Goal: Task Accomplishment & Management: Use online tool/utility

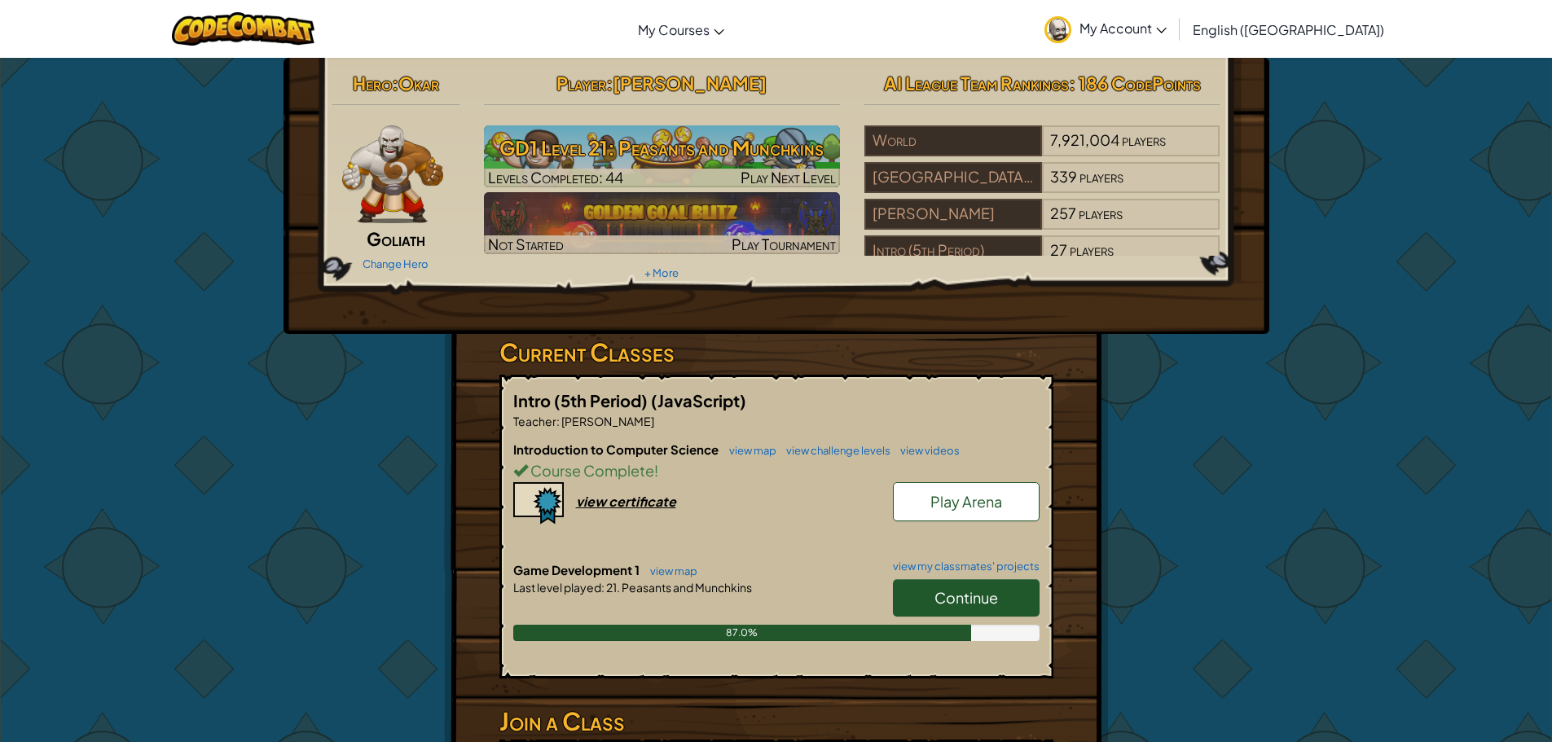
scroll to position [81, 0]
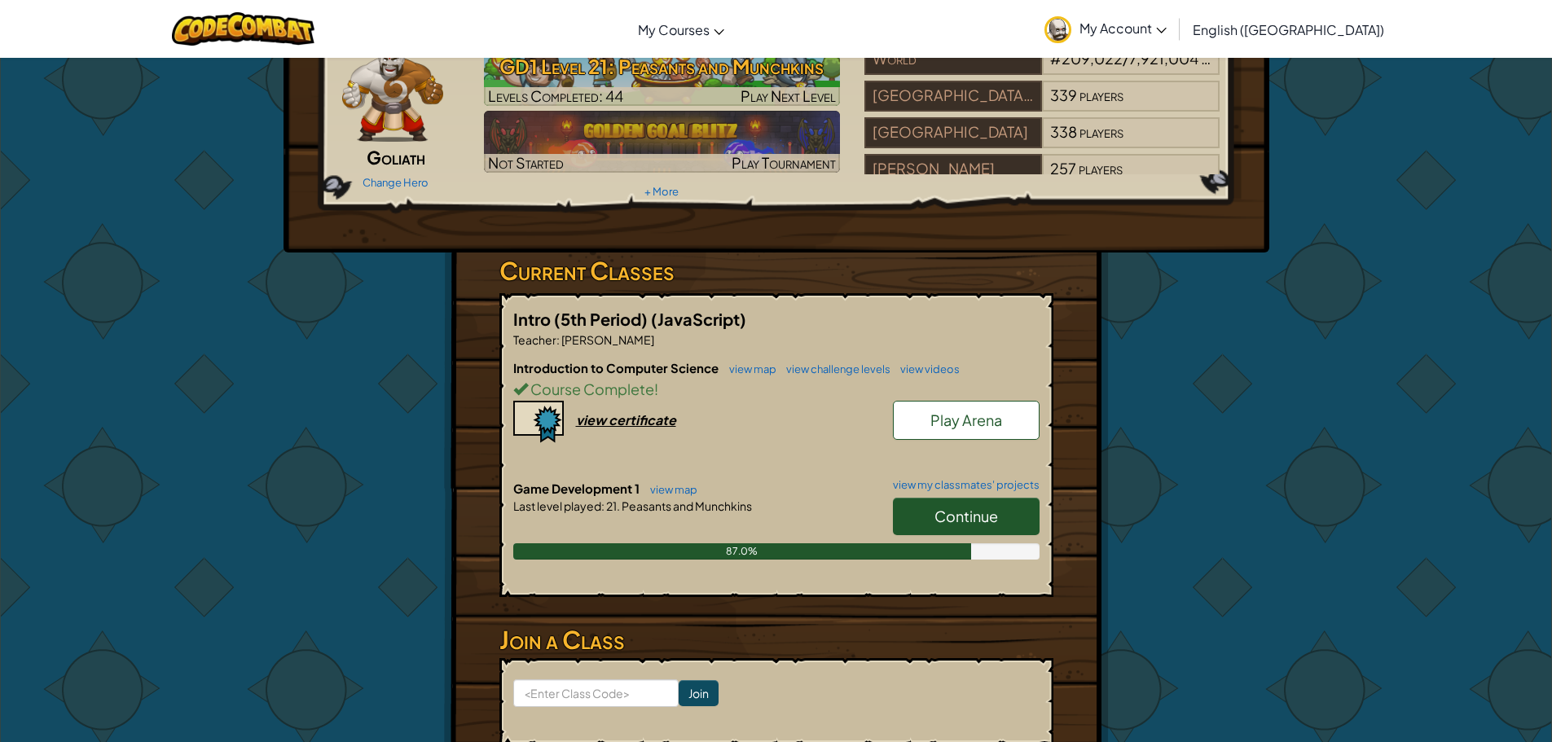
click at [935, 507] on span "Continue" at bounding box center [967, 516] width 64 height 19
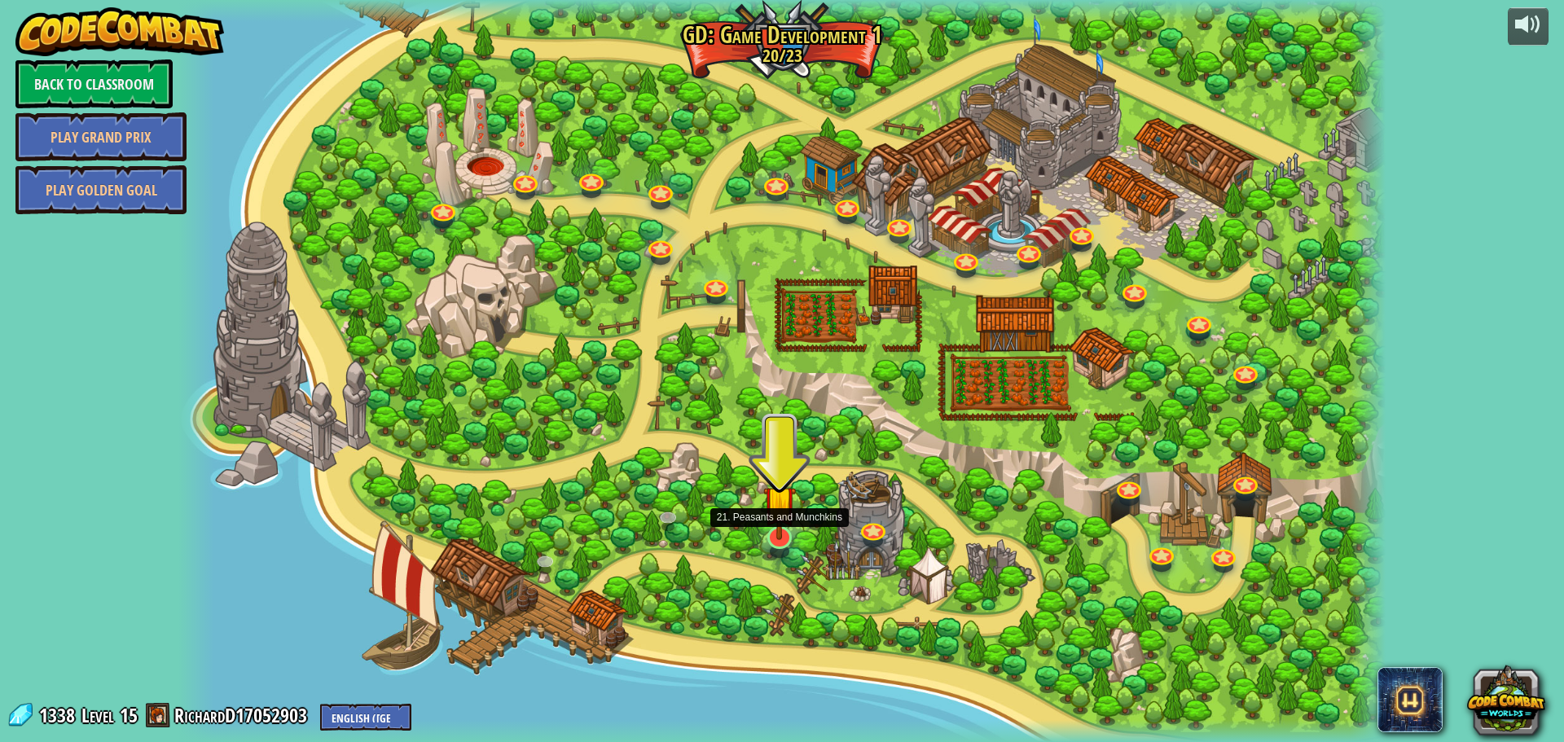
click at [774, 539] on img at bounding box center [779, 501] width 33 height 75
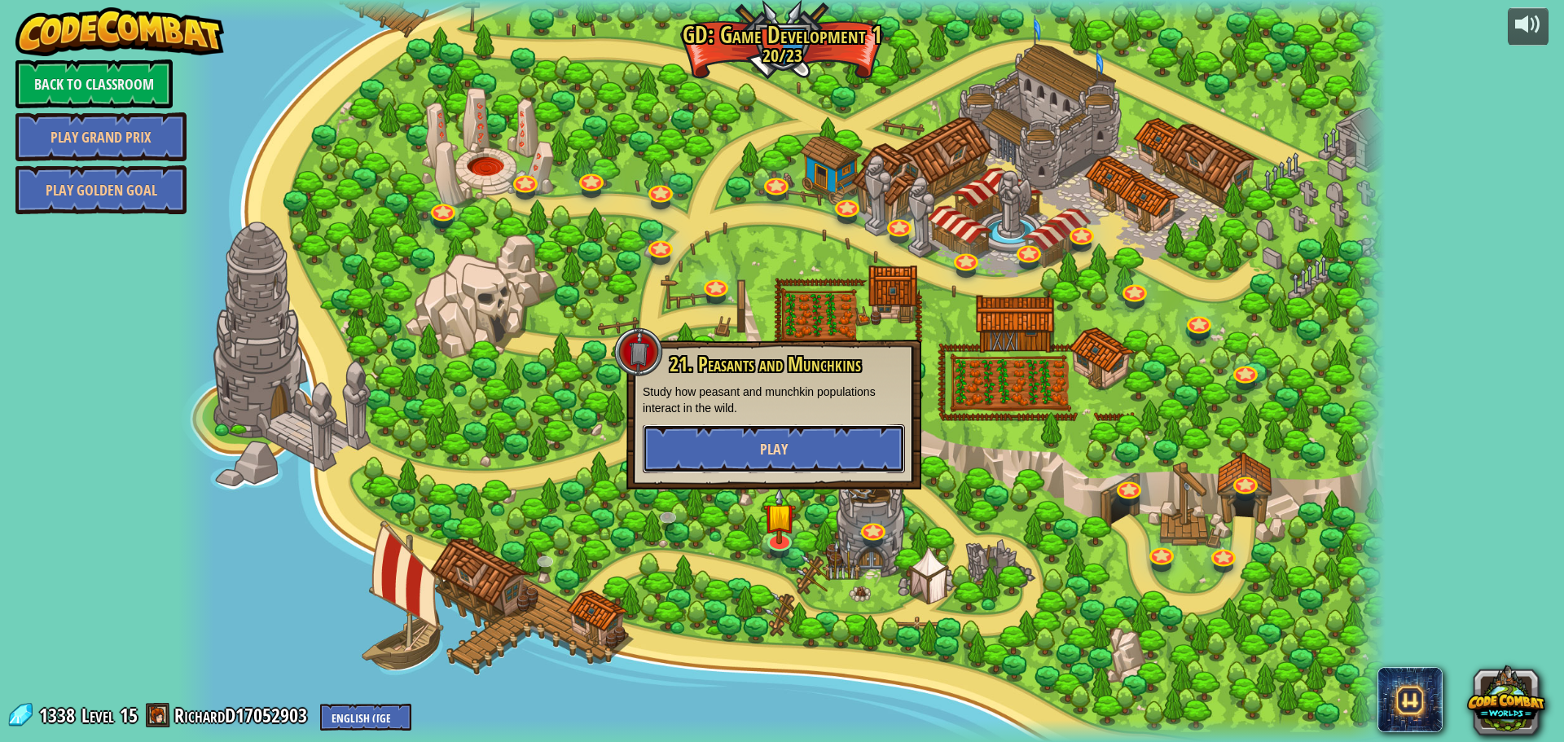
click at [776, 455] on span "Play" at bounding box center [774, 449] width 28 height 20
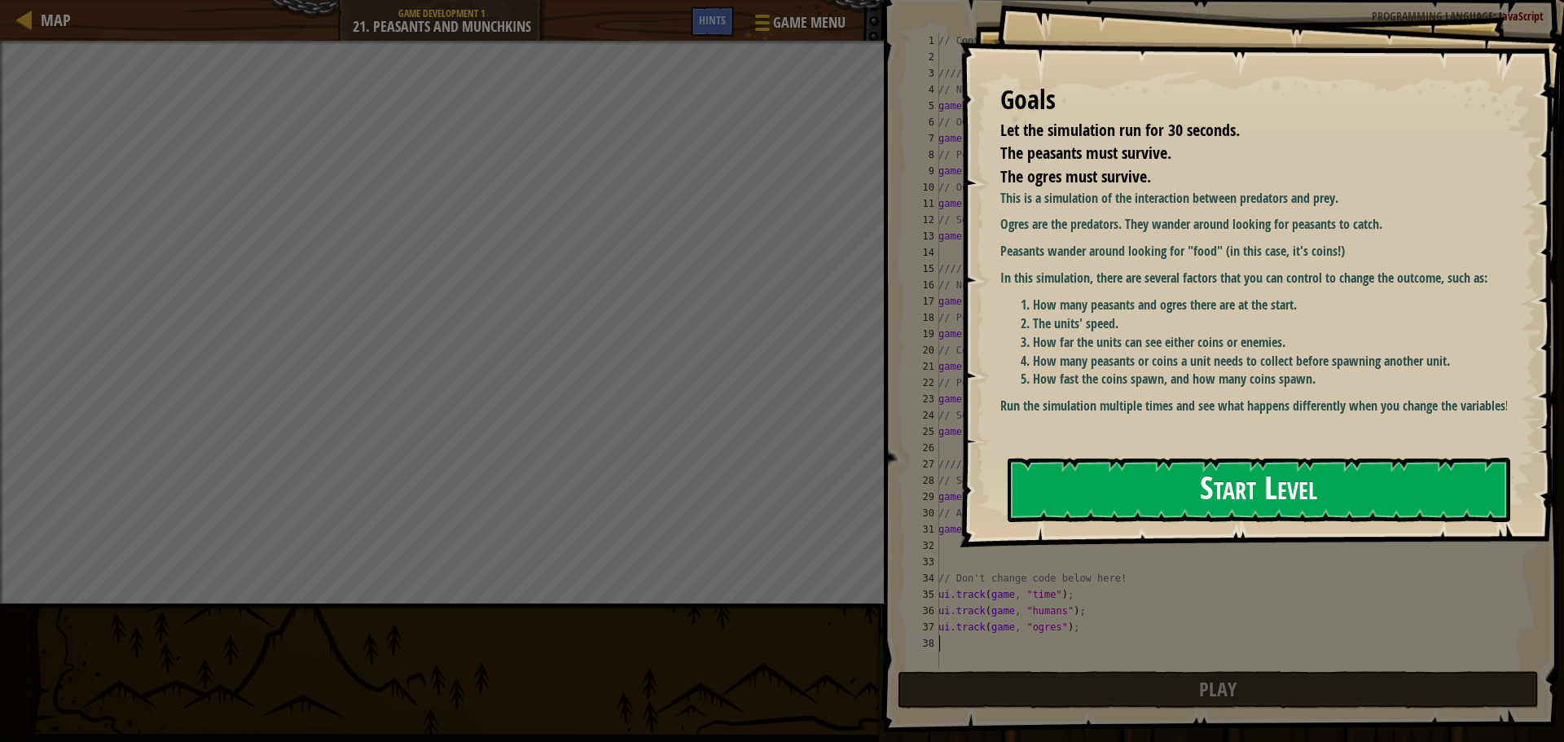
click at [1100, 466] on button "Start Level" at bounding box center [1259, 490] width 503 height 64
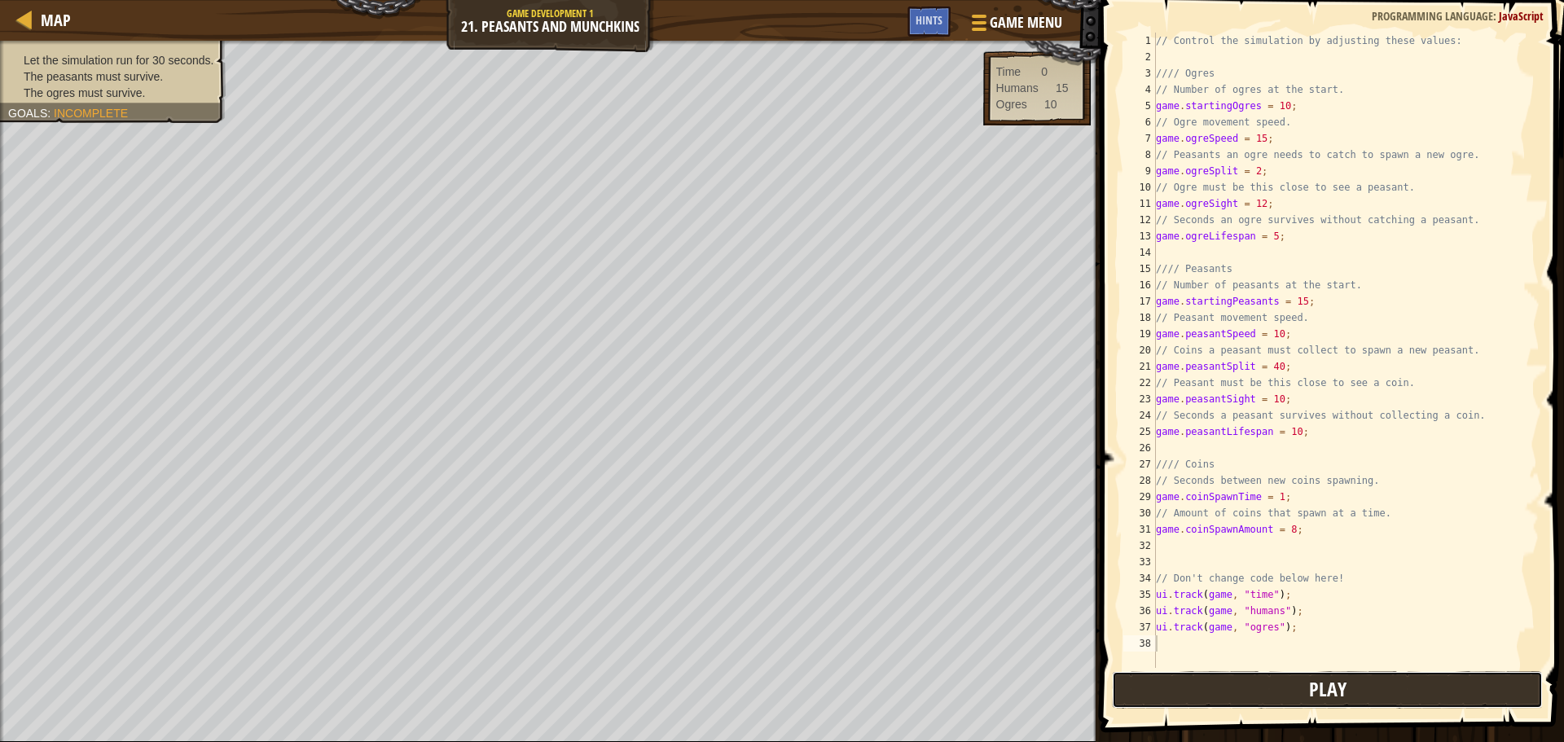
click at [1195, 684] on button "Play" at bounding box center [1327, 689] width 431 height 37
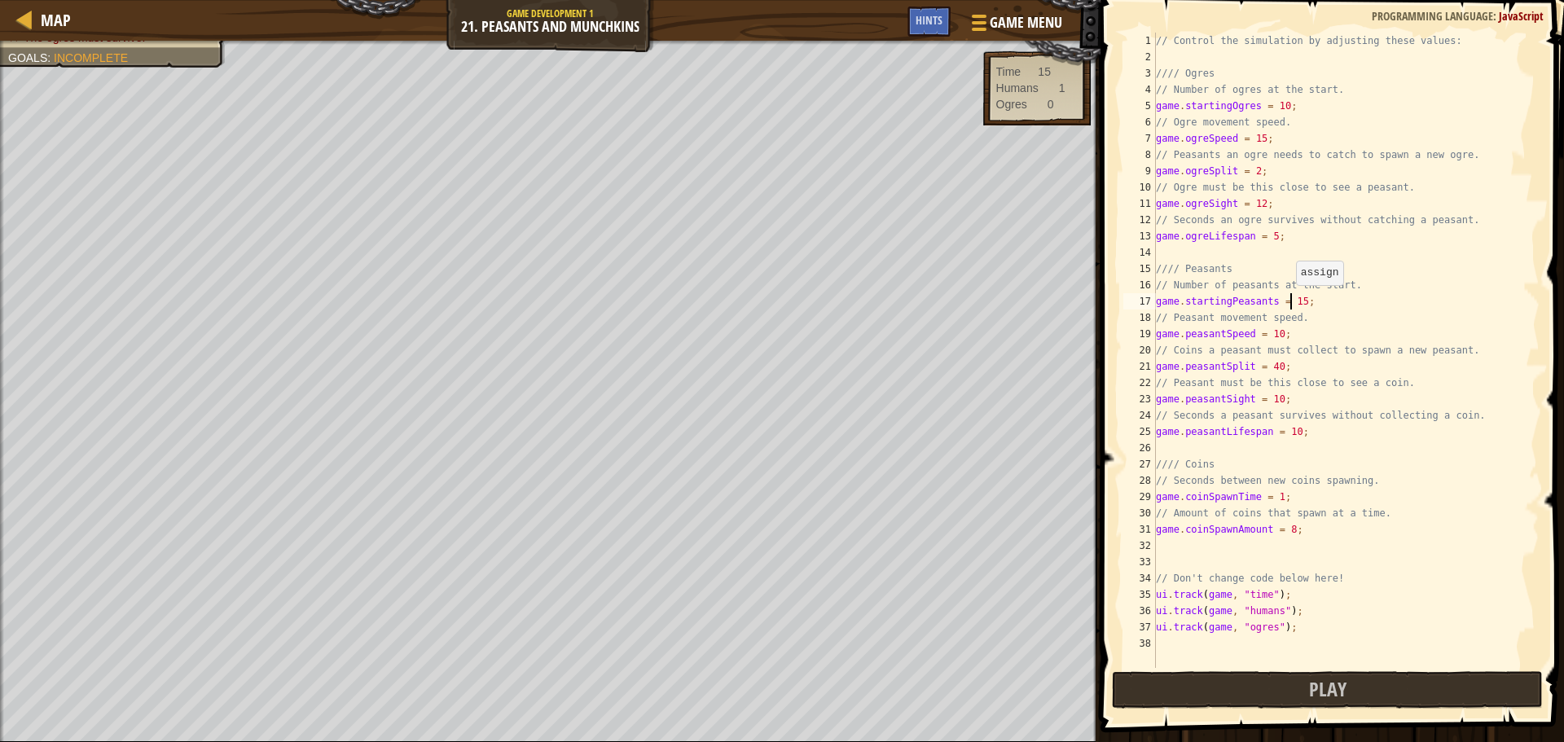
click at [1288, 301] on div "// Control the simulation by adjusting these values: //// Ogres // Number of og…" at bounding box center [1346, 367] width 387 height 668
click at [1292, 688] on button "Play" at bounding box center [1327, 689] width 431 height 37
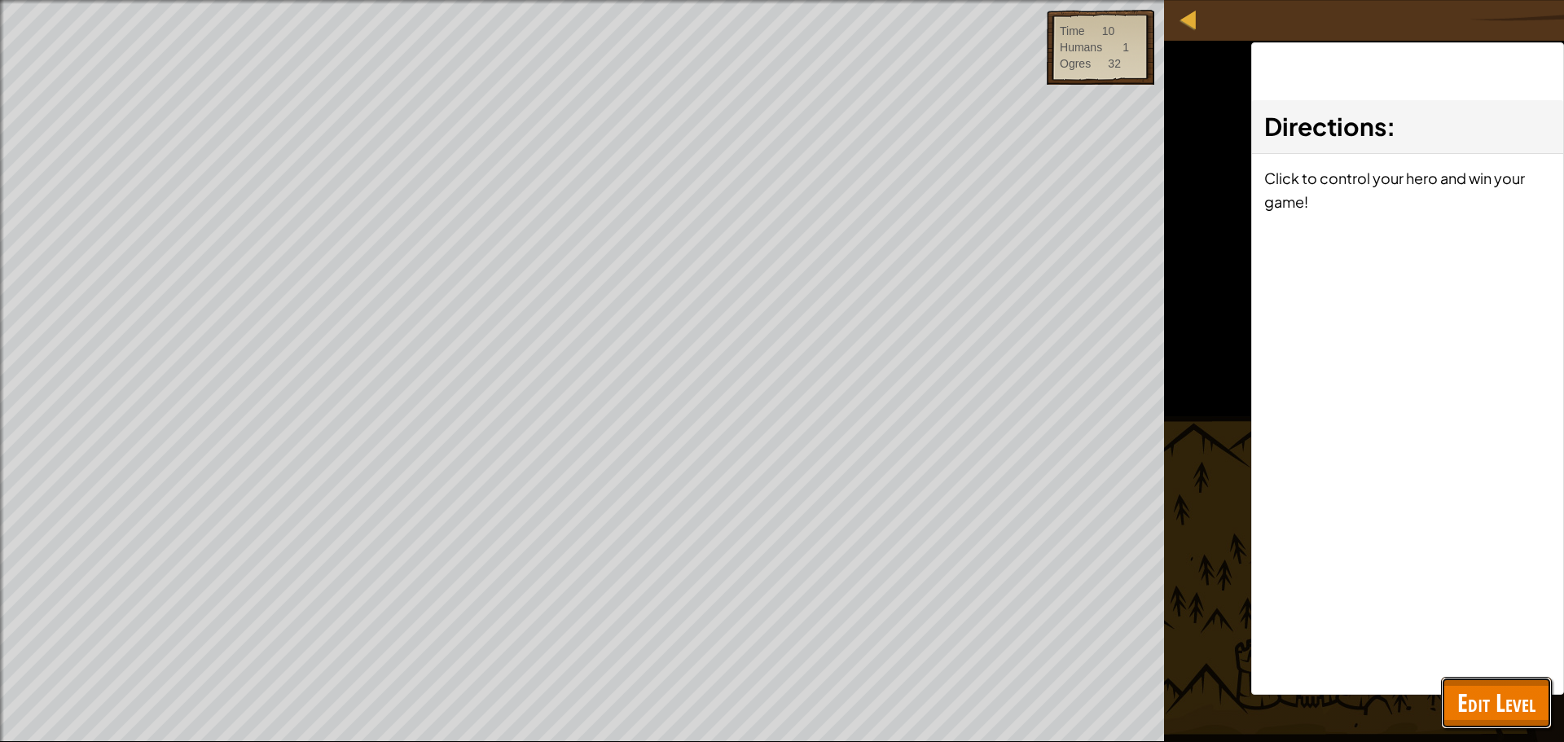
click at [1471, 703] on span "Edit Level" at bounding box center [1497, 702] width 78 height 33
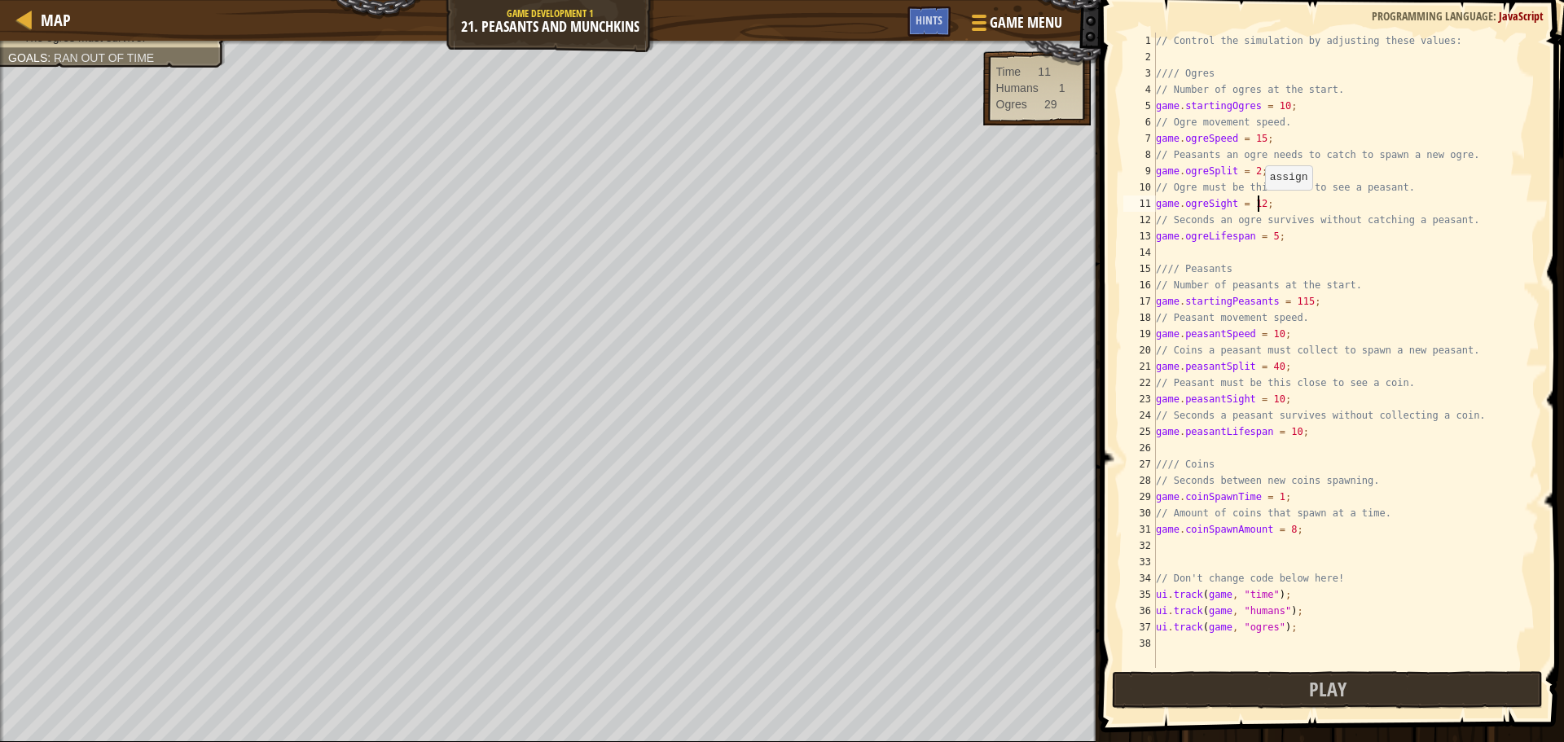
click at [1257, 206] on div "// Control the simulation by adjusting these values: //// Ogres // Number of og…" at bounding box center [1346, 367] width 387 height 668
click at [1347, 694] on button "Play" at bounding box center [1327, 689] width 431 height 37
click at [1255, 204] on div "// Control the simulation by adjusting these values: //// Ogres // Number of og…" at bounding box center [1346, 367] width 387 height 668
click at [1291, 433] on div "// Control the simulation by adjusting these values: //// Ogres // Number of og…" at bounding box center [1346, 367] width 387 height 668
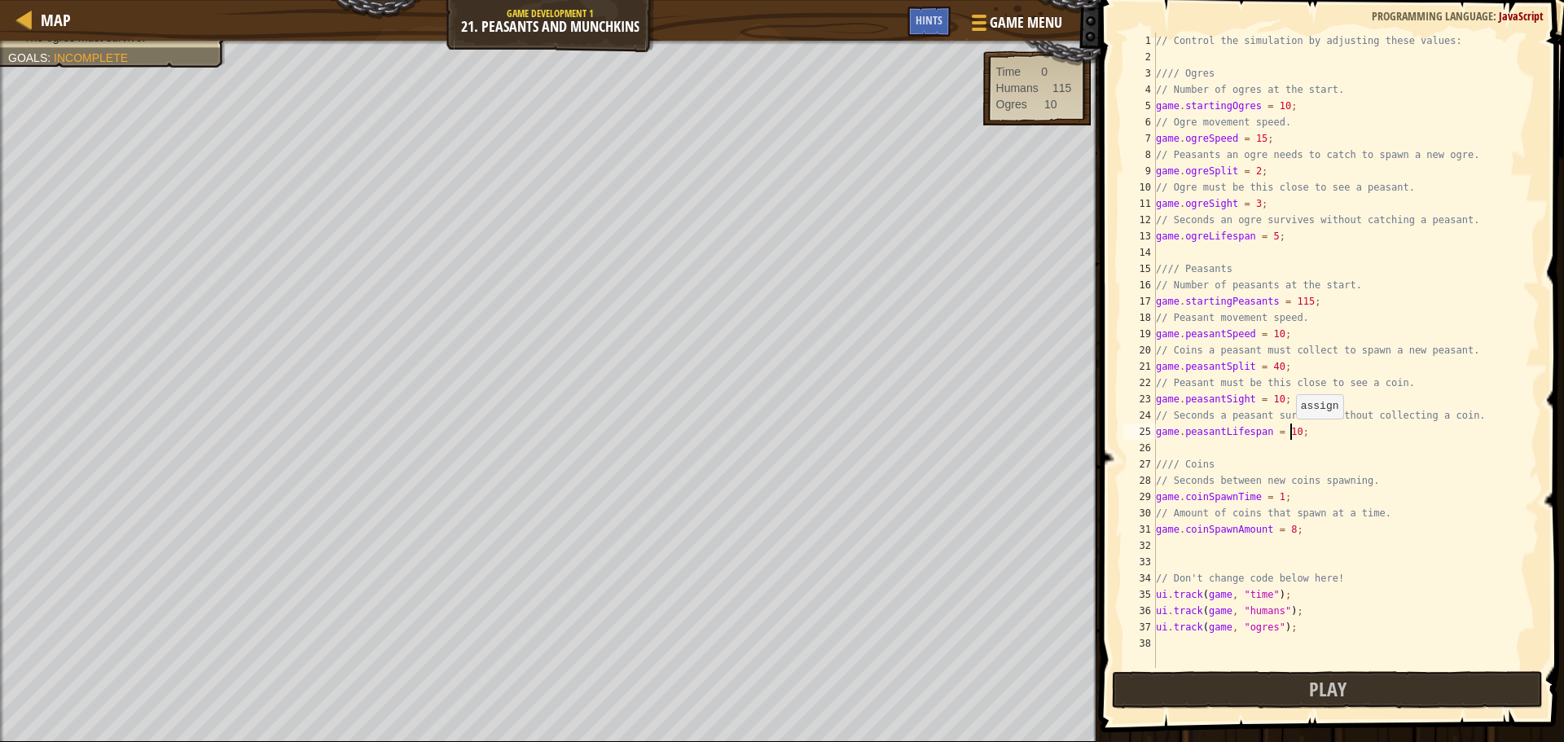
scroll to position [7, 11]
click at [1275, 686] on button "Play" at bounding box center [1327, 689] width 431 height 37
click at [1269, 367] on div "// Control the simulation by adjusting these values: //// Ogres // Number of og…" at bounding box center [1346, 367] width 387 height 668
type textarea "game.peasantSplit = 4;"
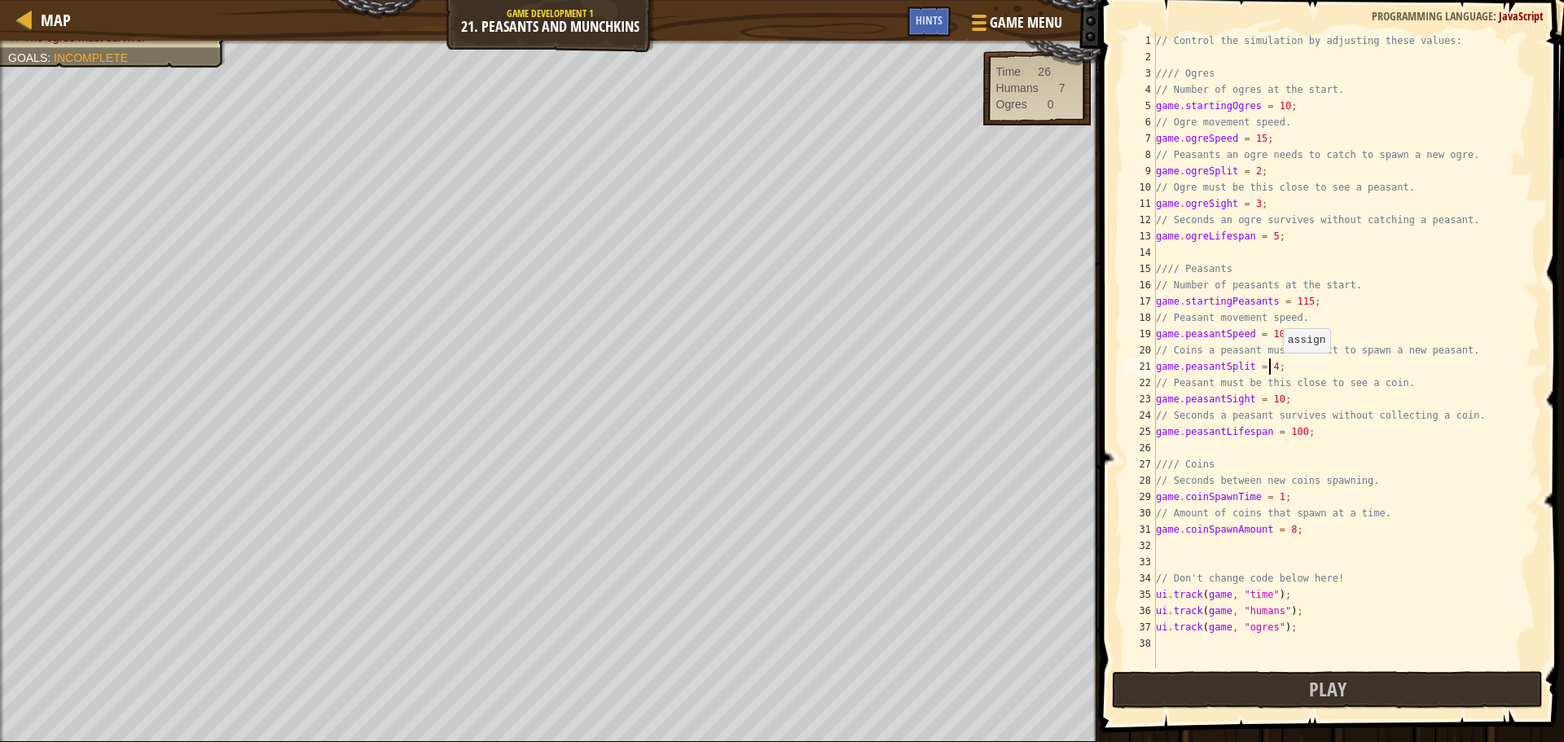
scroll to position [7, 9]
click at [1247, 684] on button "Play" at bounding box center [1327, 689] width 431 height 37
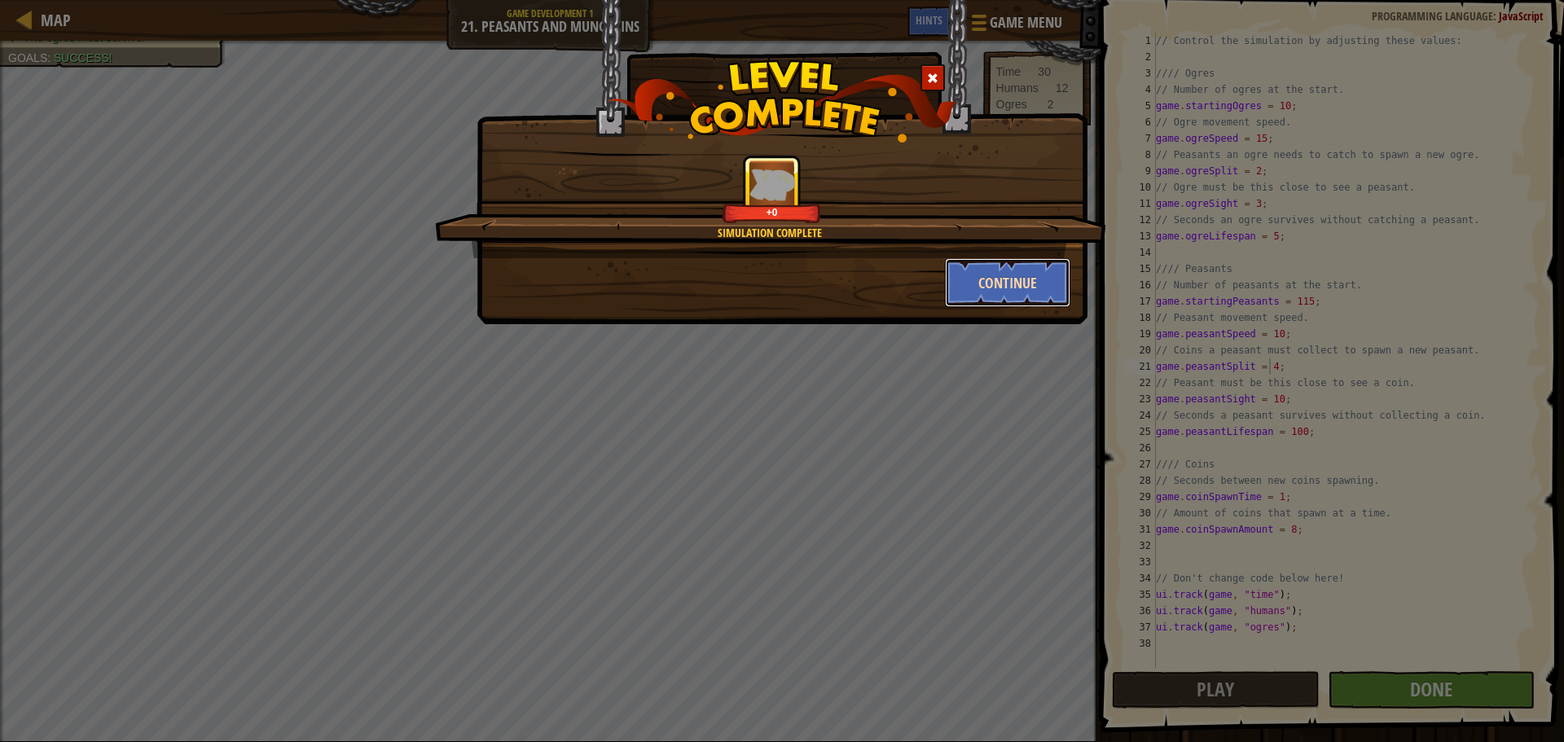
click at [992, 296] on button "Continue" at bounding box center [1008, 282] width 126 height 49
click at [1007, 277] on button "Continue" at bounding box center [1008, 282] width 126 height 49
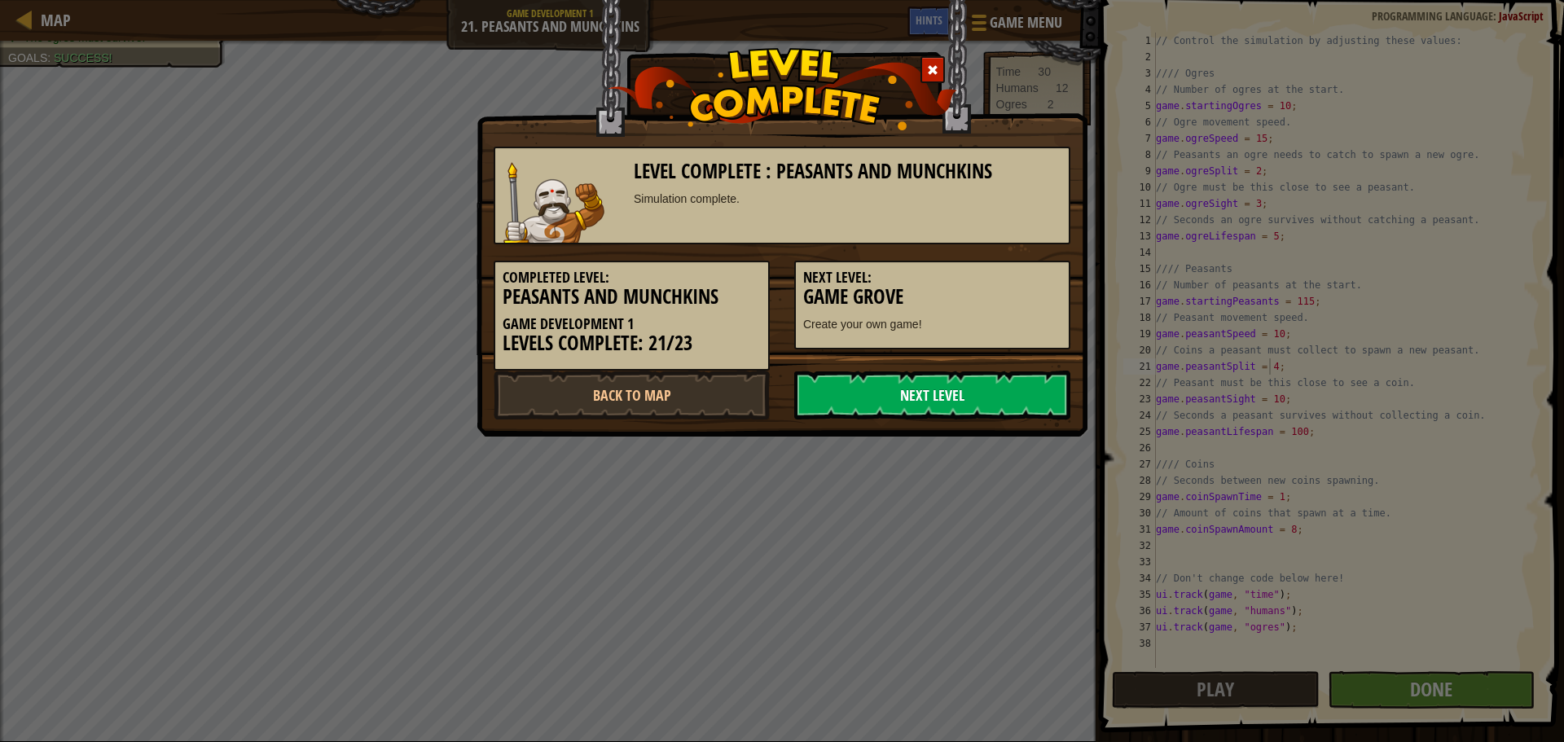
click at [1006, 389] on link "Next Level" at bounding box center [932, 395] width 276 height 49
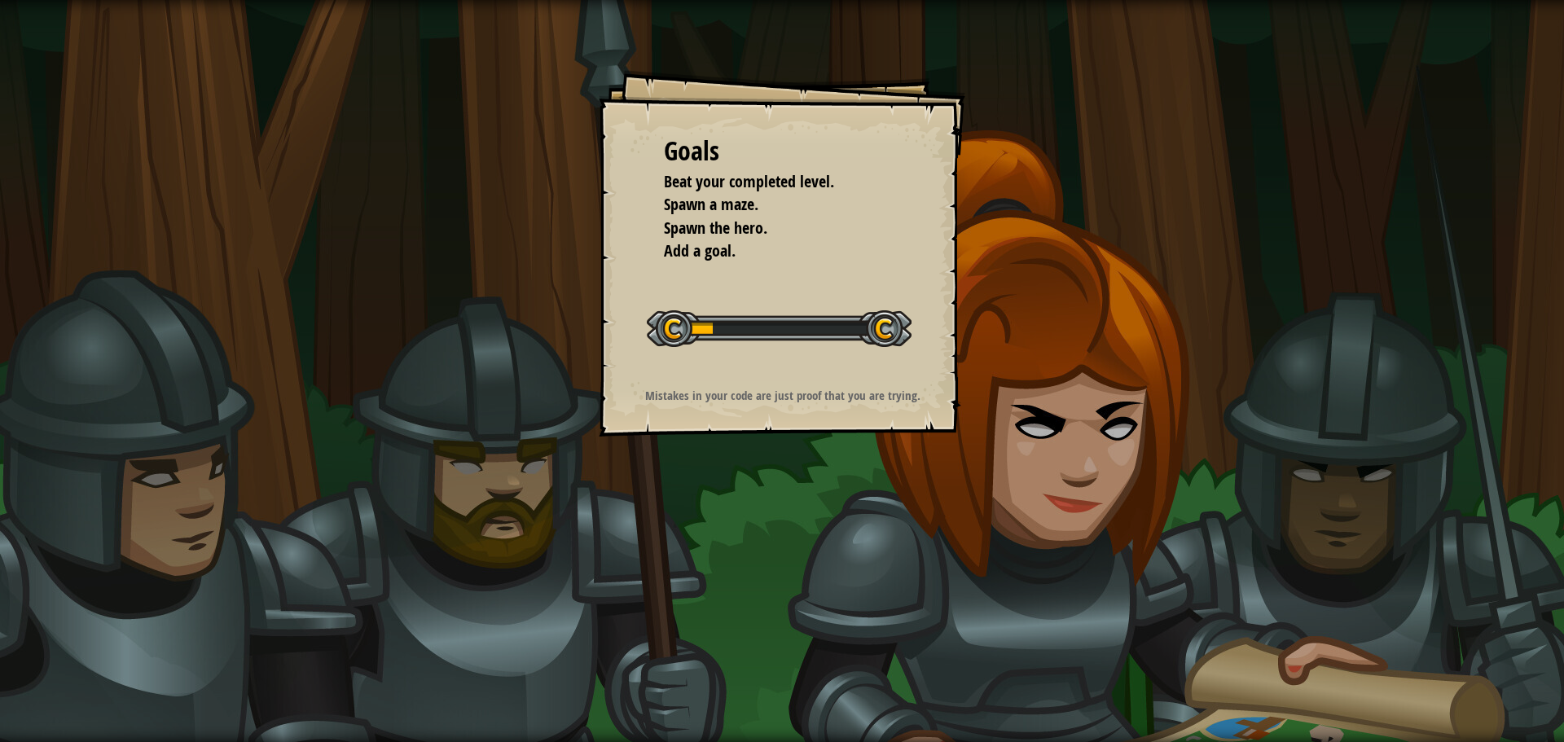
click at [641, 474] on div "Goals Beat your completed level. Spawn a maze. Spawn the hero. Add a goal. Star…" at bounding box center [782, 371] width 1564 height 742
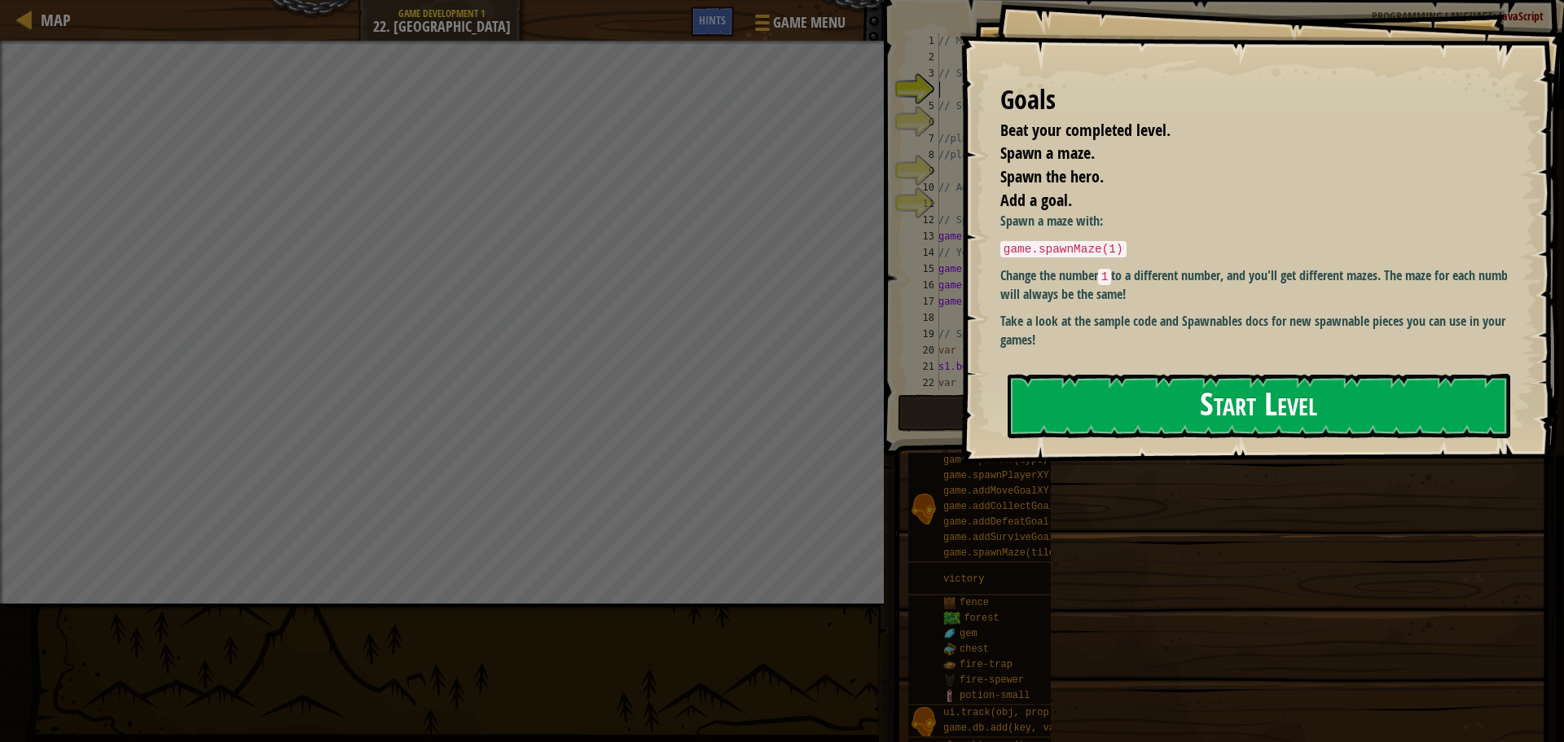
click at [1184, 396] on button "Start Level" at bounding box center [1259, 406] width 503 height 64
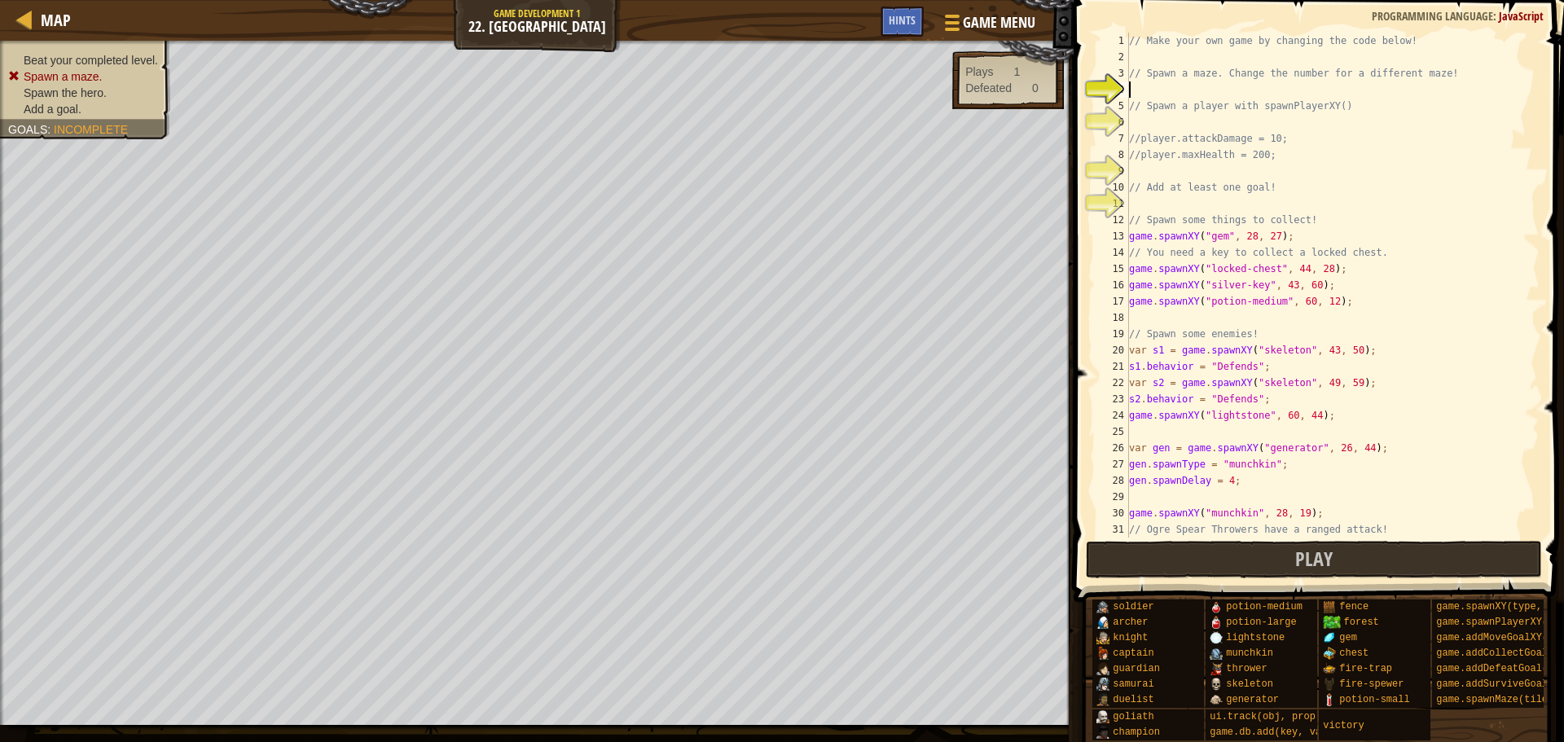
scroll to position [7, 0]
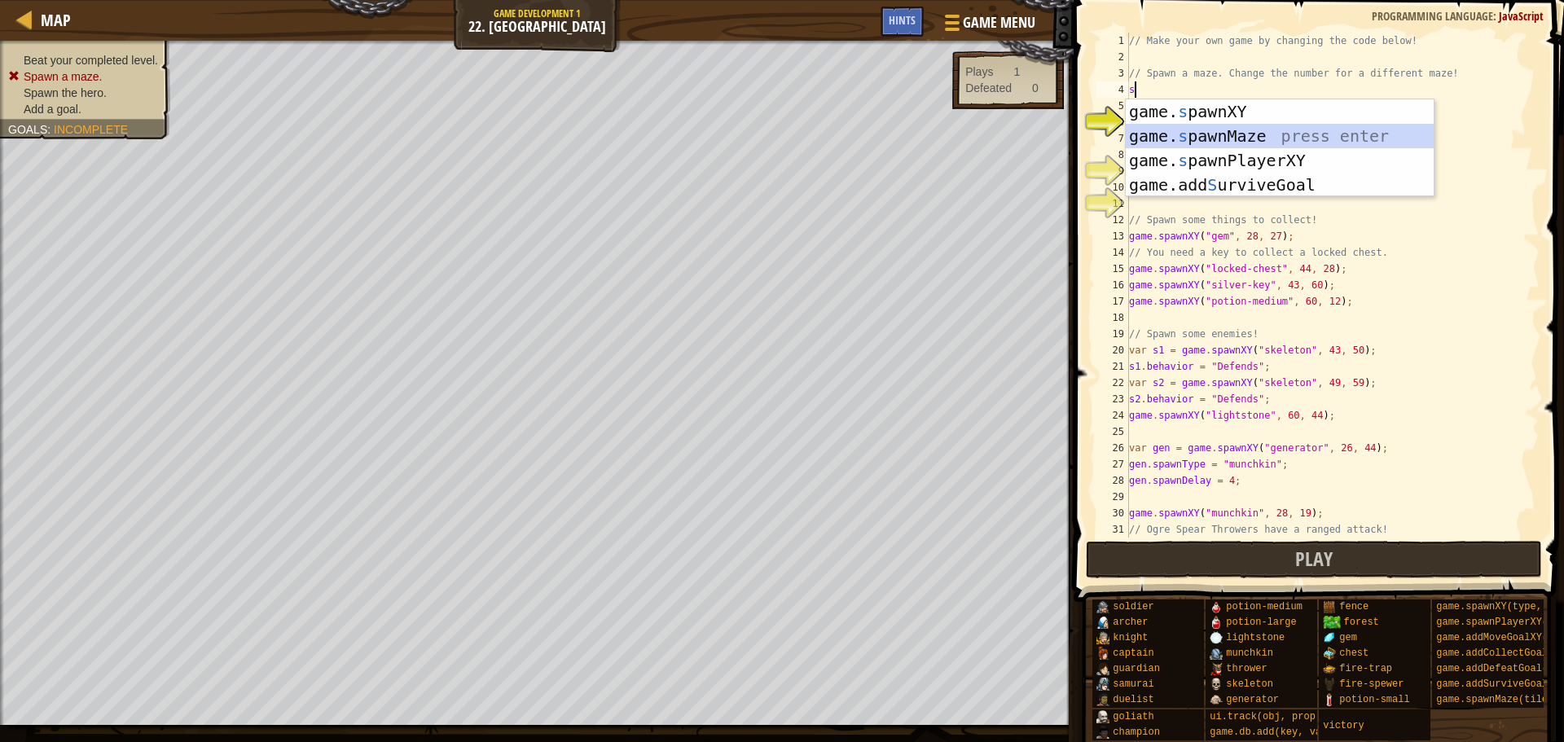
click at [1256, 132] on div "game. s pawnXY press enter game. s pawnMaze press enter game. s pawnPlayerXY pr…" at bounding box center [1280, 172] width 308 height 147
type textarea "game.spawnMaze("forest", 1);"
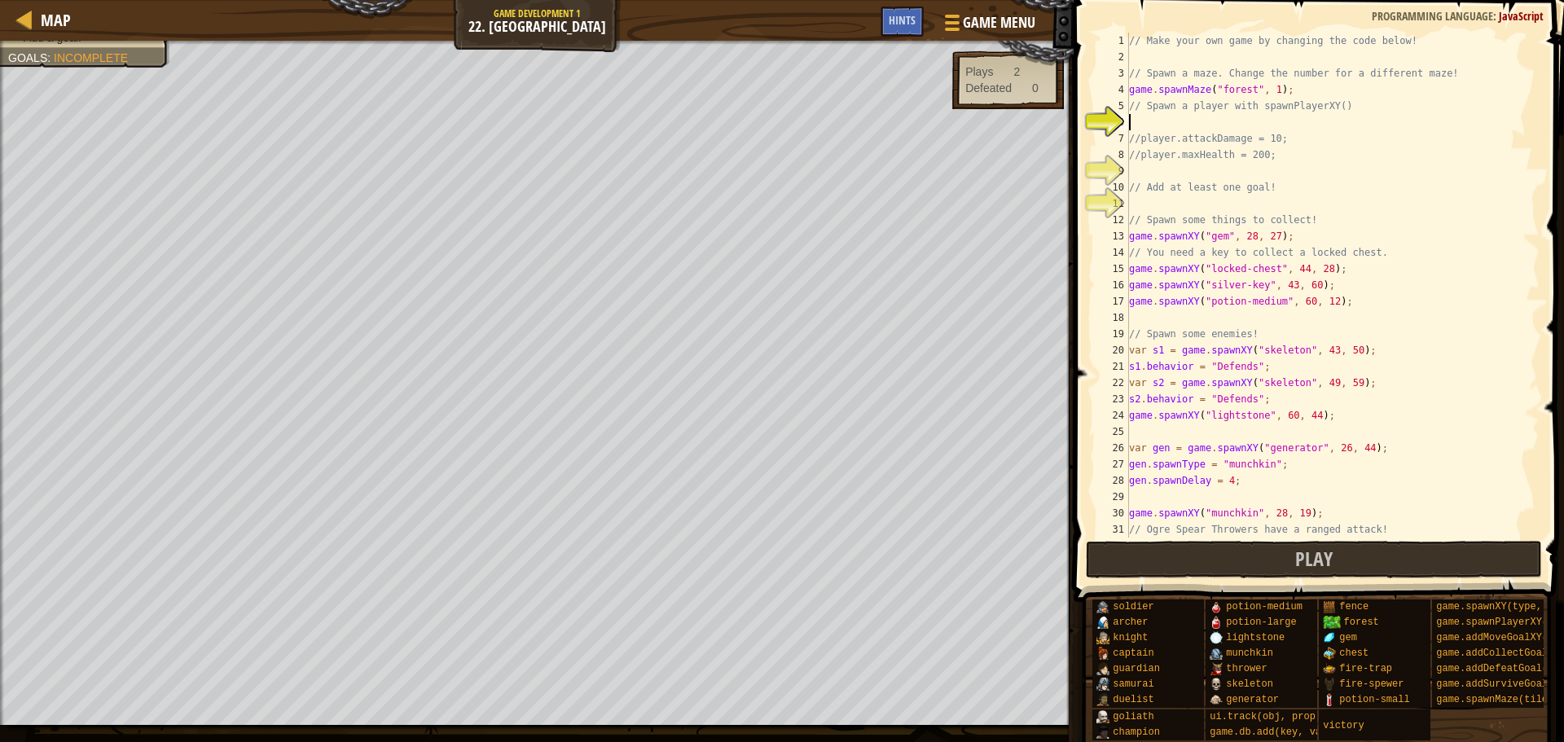
click at [1269, 125] on div "// Make your own game by changing the code below! // Spawn a maze. Change the n…" at bounding box center [1327, 302] width 402 height 538
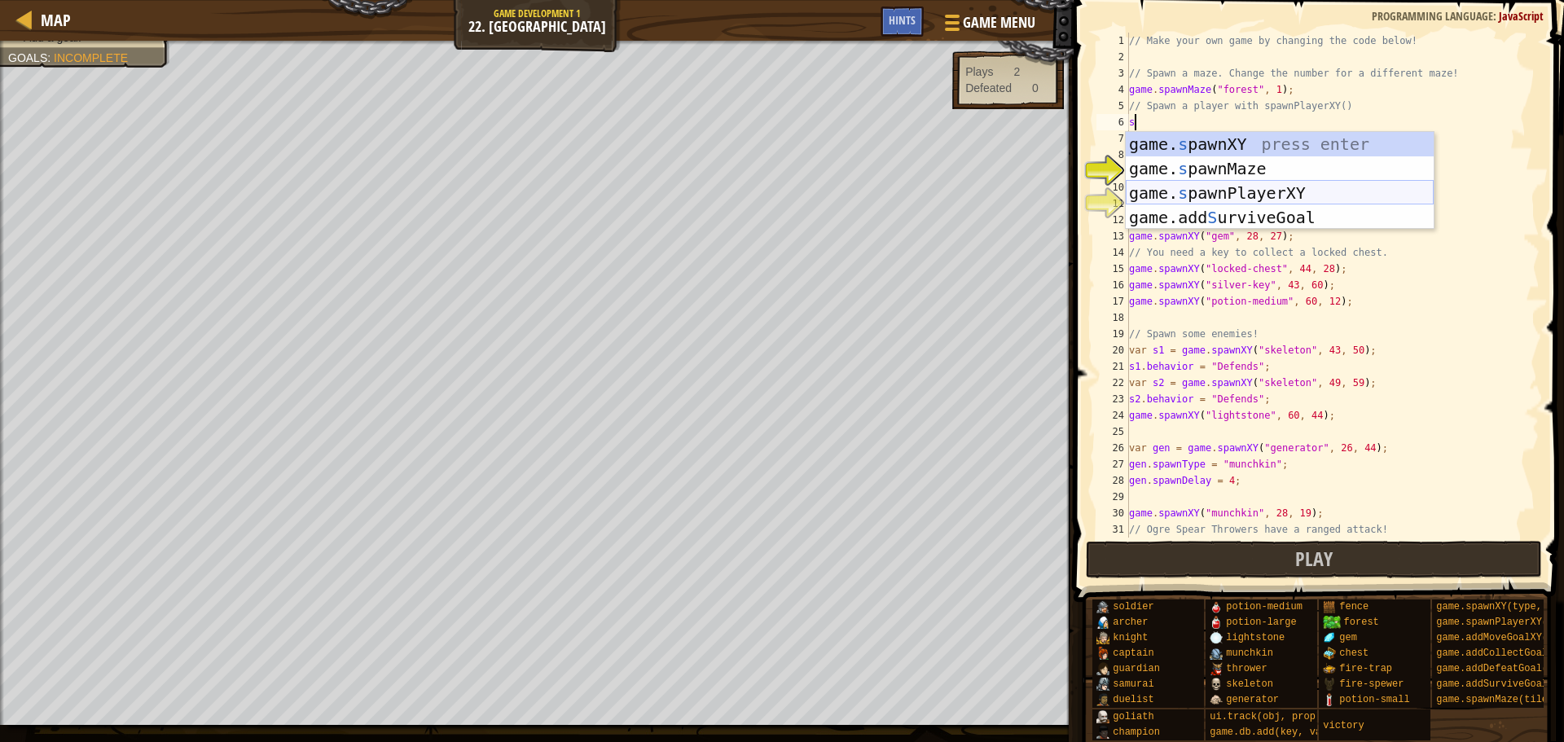
click at [1253, 196] on div "game. s pawnXY press enter game. s pawnMaze press enter game. s pawnPlayerXY pr…" at bounding box center [1280, 205] width 308 height 147
type textarea "var player = game.spawnPlayerXY("captain", 36, 30);"
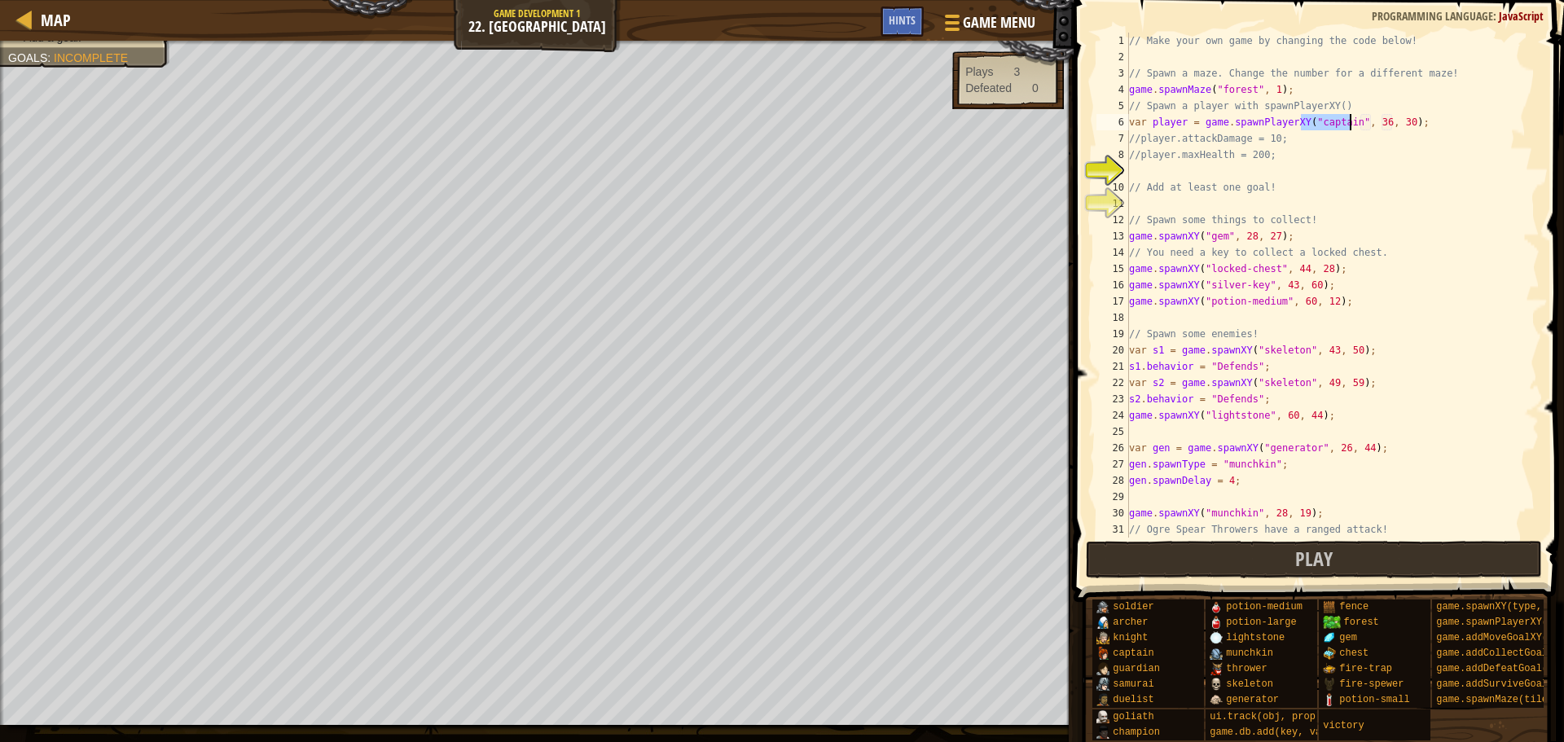
click at [1238, 174] on div "// Make your own game by changing the code below! // Spawn a maze. Change the n…" at bounding box center [1327, 302] width 402 height 538
type textarea "l"
type textarea "p"
drag, startPoint x: 1138, startPoint y: 152, endPoint x: 1258, endPoint y: 163, distance: 120.3
click at [1258, 163] on div "// Make your own game by changing the code below! // Spawn a maze. Change the n…" at bounding box center [1327, 302] width 402 height 538
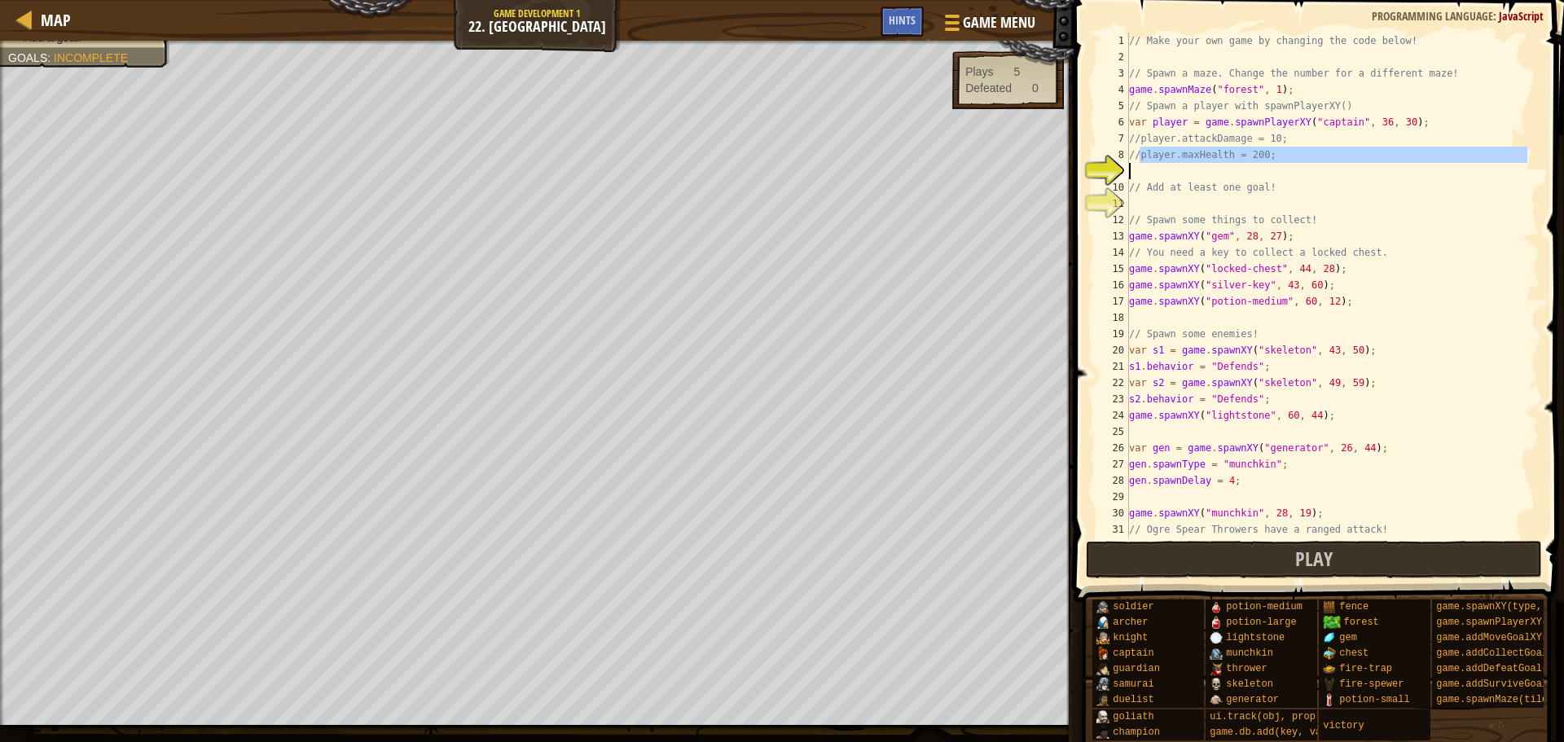
type textarea "//player.maxHealth = 200;"
click at [1161, 171] on div "// Make your own game by changing the code below! // Spawn a maze. Change the n…" at bounding box center [1327, 285] width 402 height 505
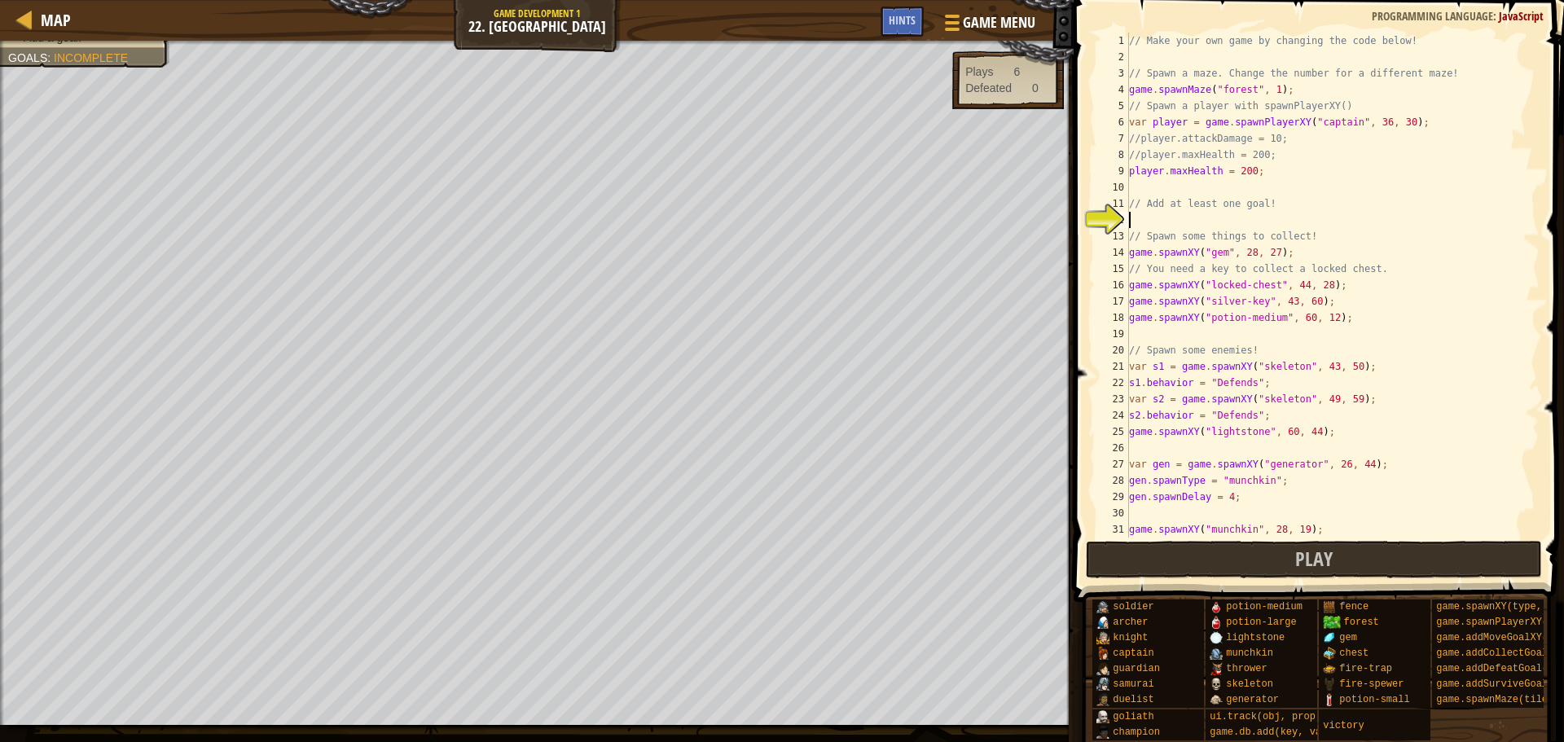
click at [1181, 225] on div "// Make your own game by changing the code below! // Spawn a maze. Change the n…" at bounding box center [1327, 302] width 402 height 538
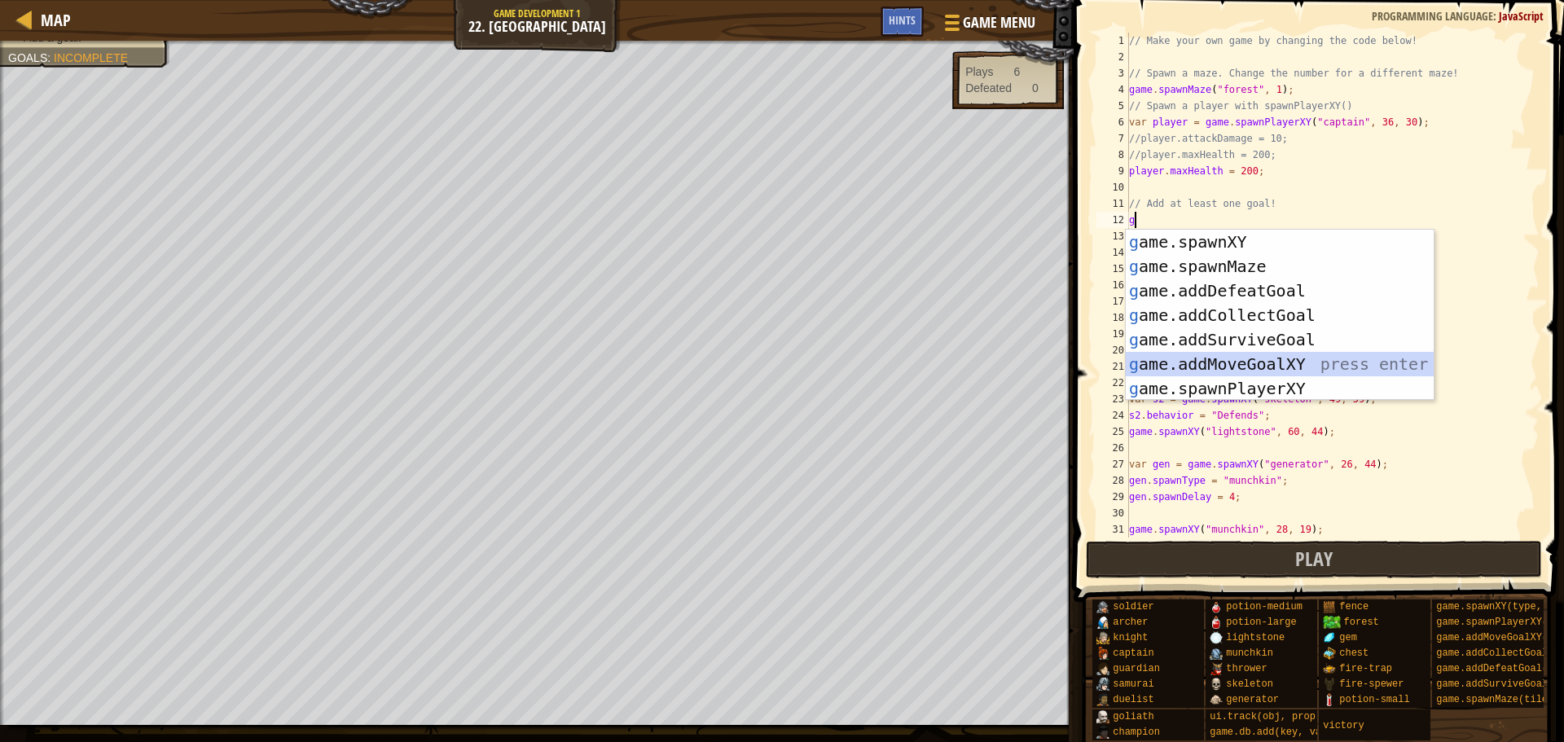
click at [1242, 369] on div "g ame.spawnXY press enter g ame.spawnMaze press enter g ame.addDefeatGoal press…" at bounding box center [1280, 340] width 308 height 220
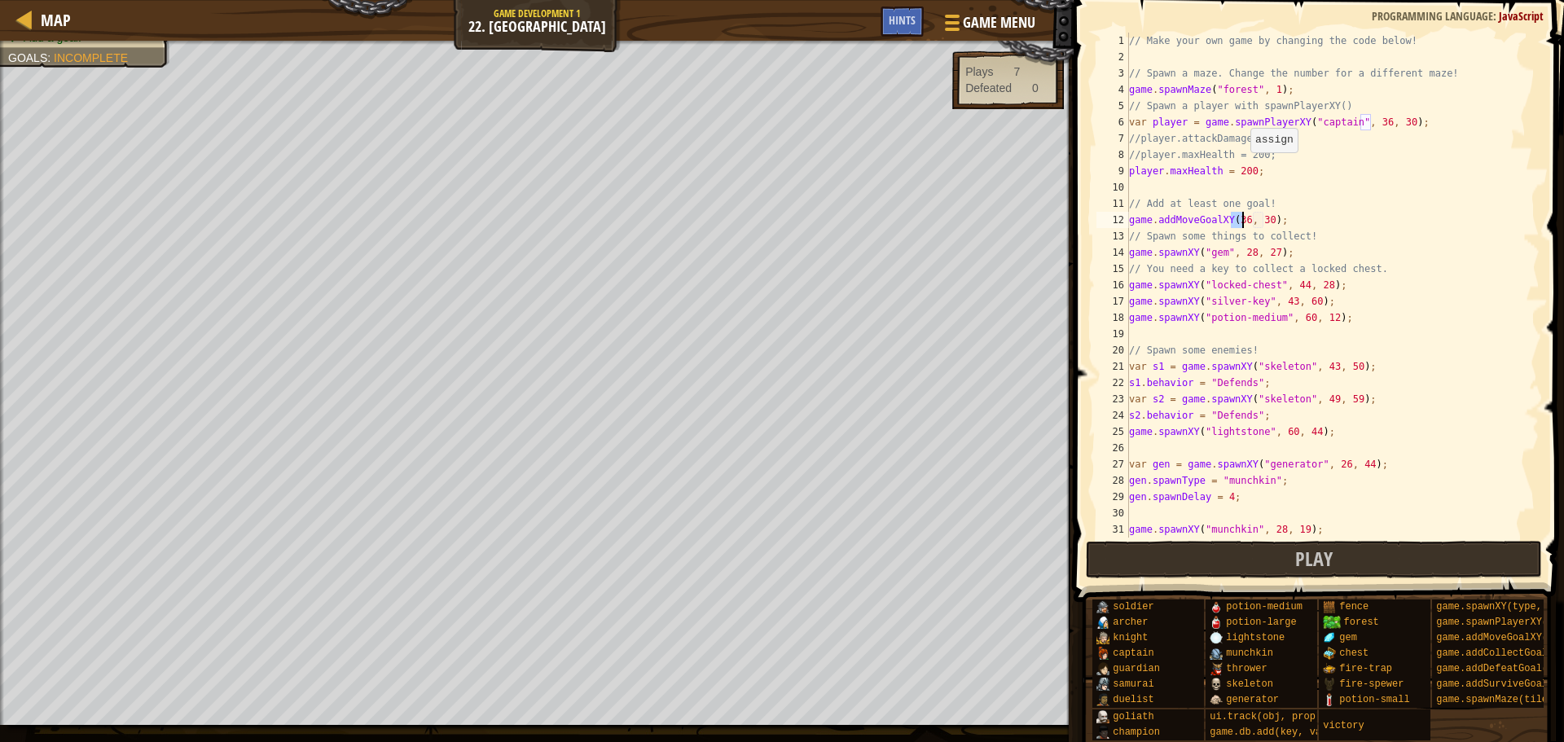
scroll to position [7, 9]
click at [1258, 222] on div "// Make your own game by changing the code below! // Spawn a maze. Change the n…" at bounding box center [1327, 302] width 402 height 538
type textarea "game.addMoveGoalXY(60, 60);"
click at [1290, 567] on button "Play" at bounding box center [1314, 559] width 457 height 37
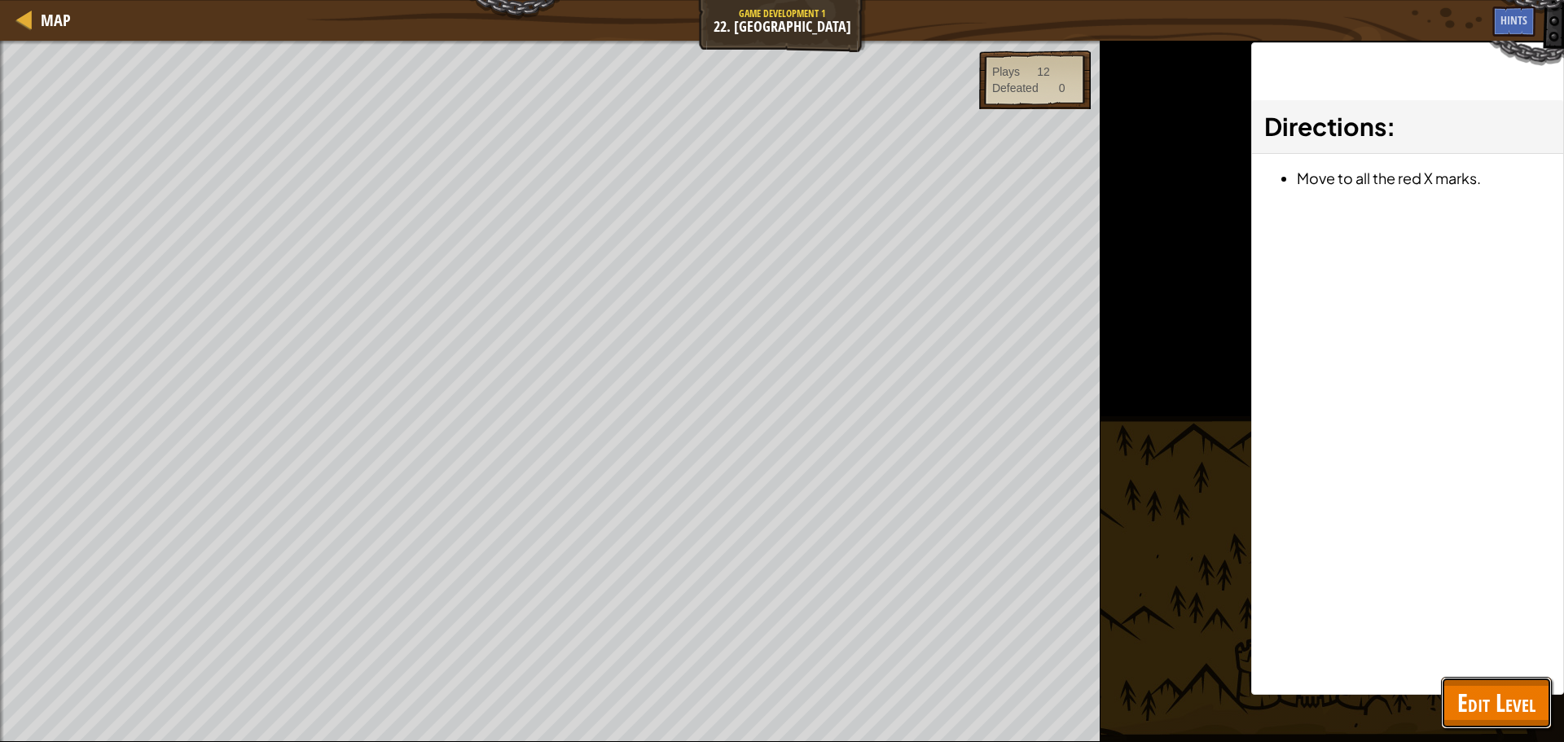
click at [1482, 680] on button "Edit Level" at bounding box center [1496, 703] width 111 height 52
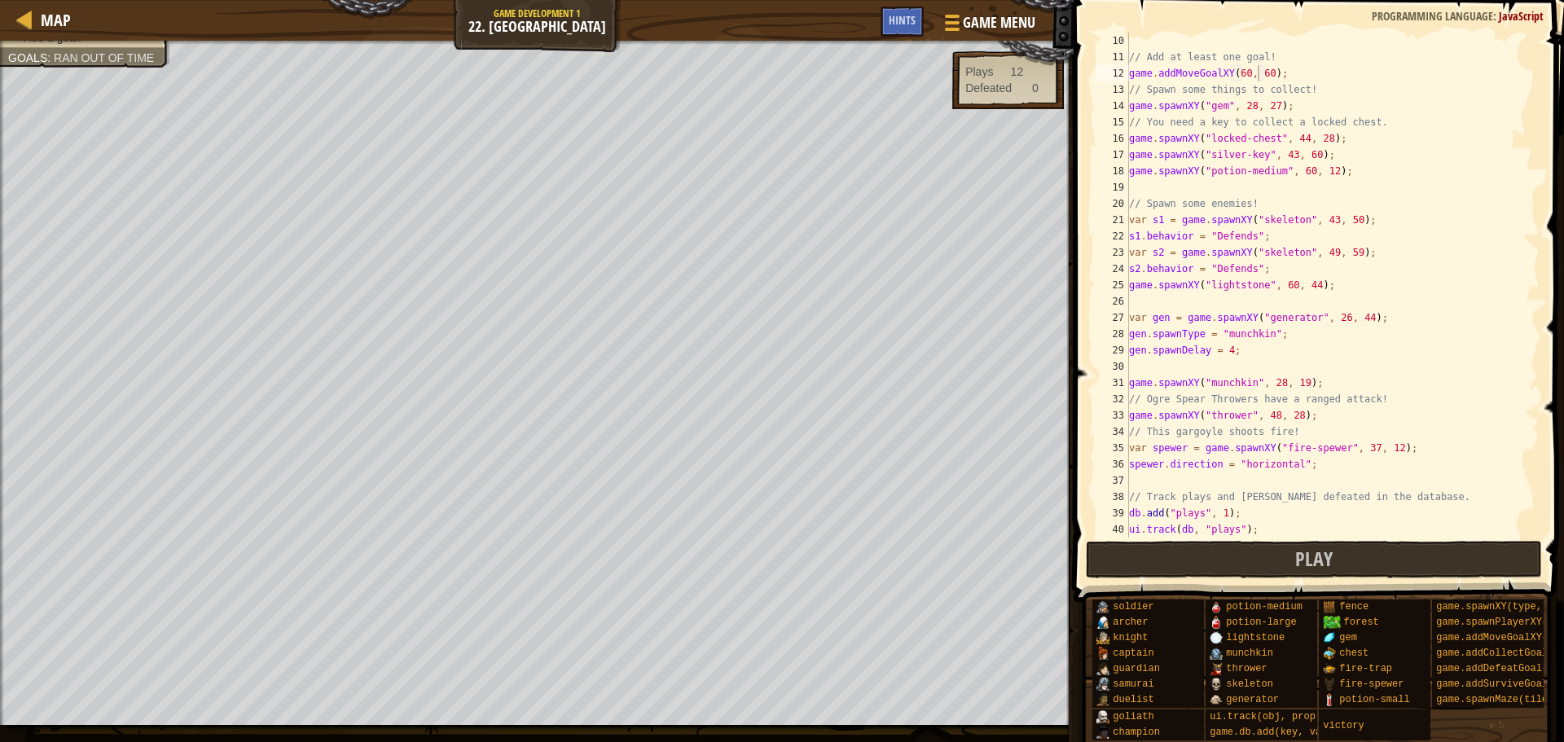
scroll to position [0, 0]
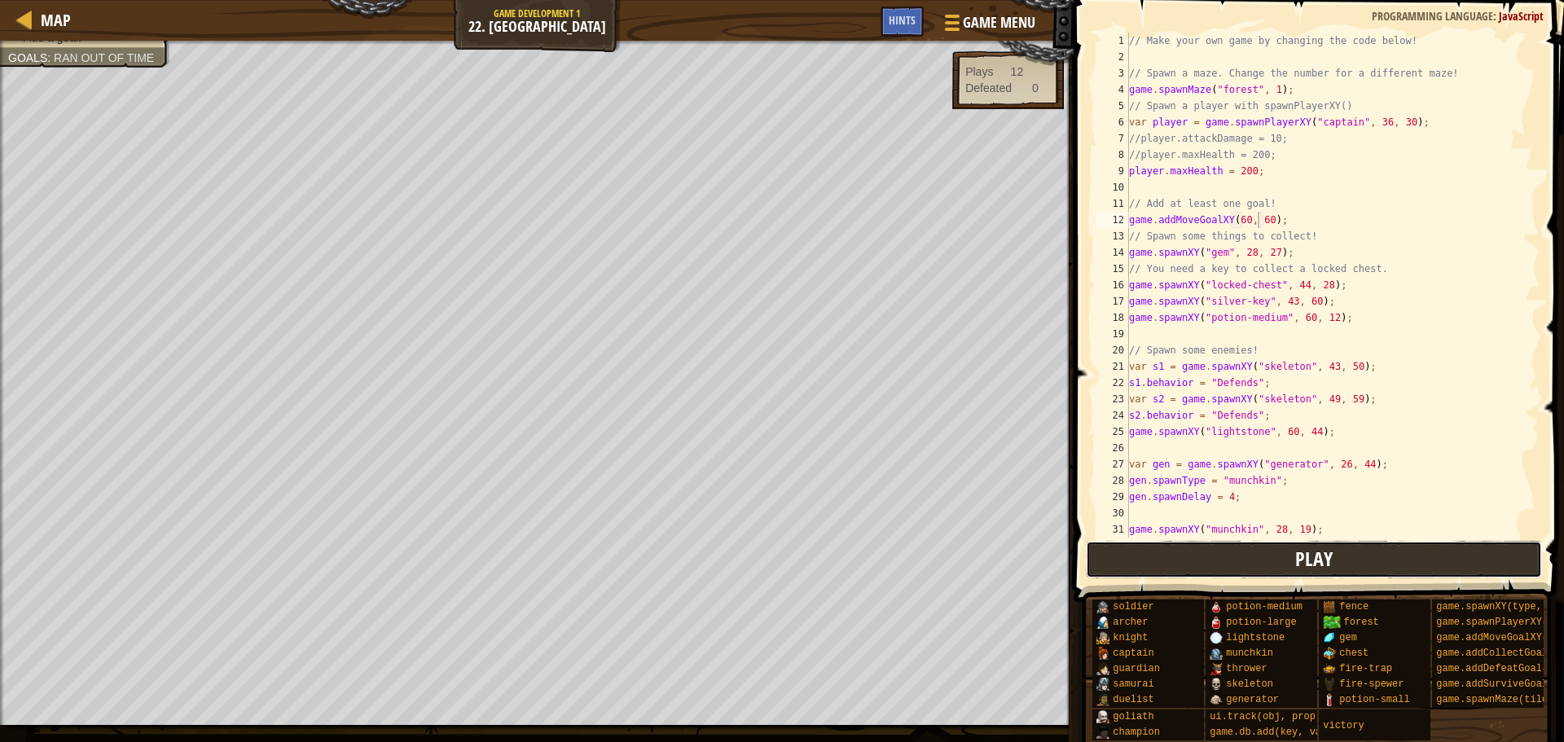
click at [1112, 551] on button "Play" at bounding box center [1314, 559] width 457 height 37
